Goal: Task Accomplishment & Management: Manage account settings

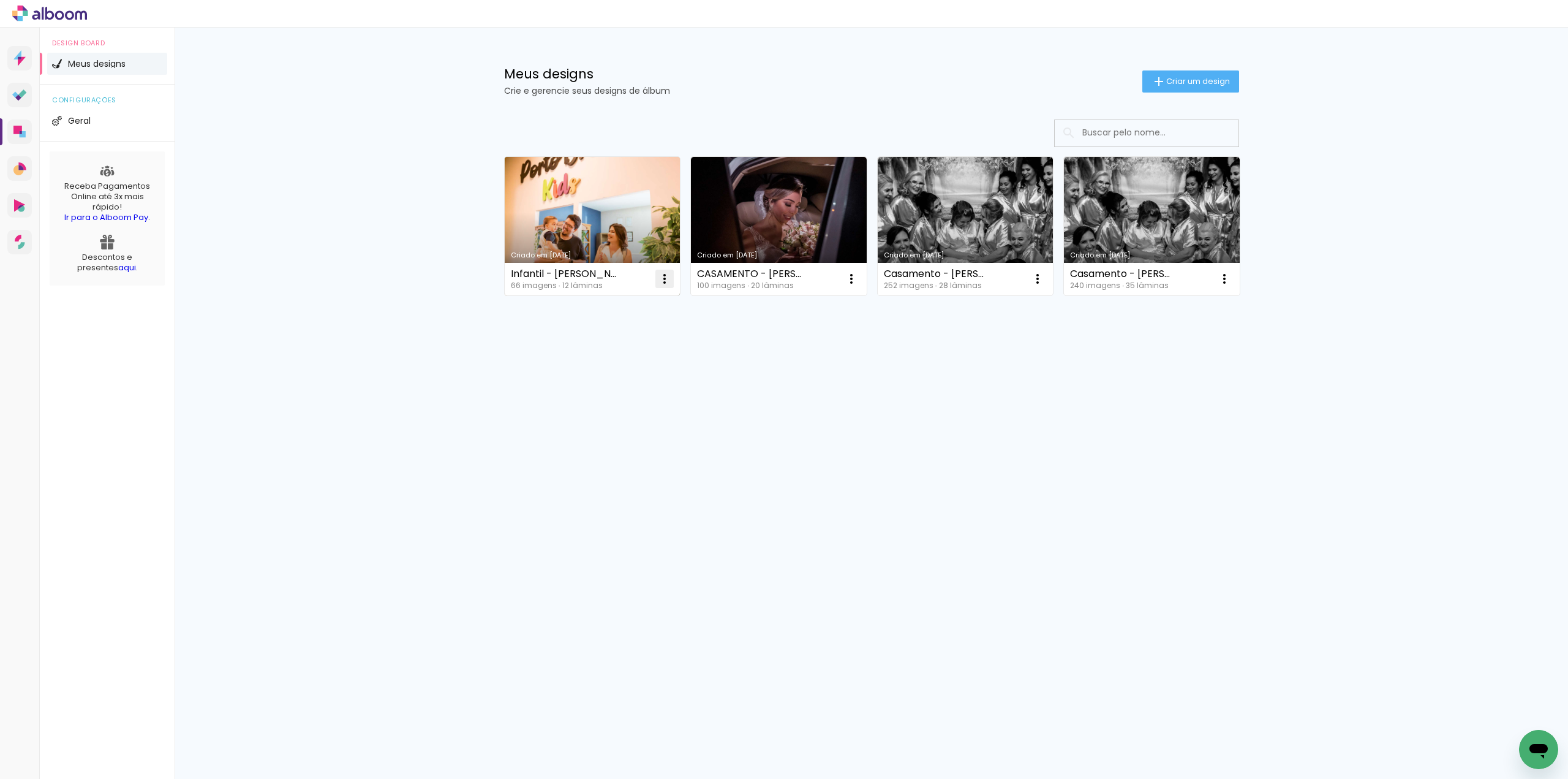
click at [665, 281] on iron-icon at bounding box center [665, 279] width 15 height 15
click at [631, 361] on paper-item "Excluir" at bounding box center [616, 358] width 120 height 24
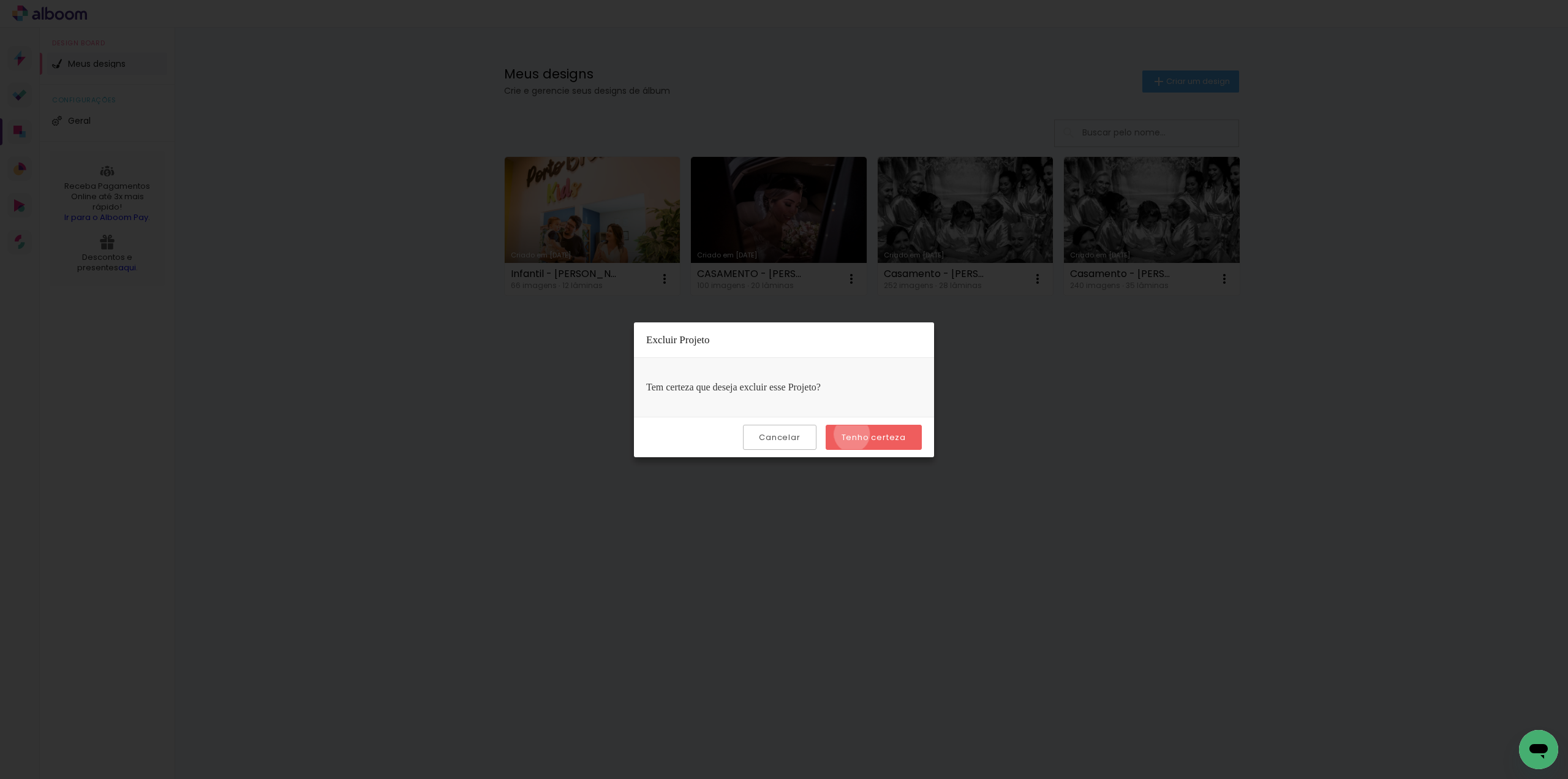
click at [0, 0] on slot "Tenho certeza" at bounding box center [0, 0] width 0 height 0
